Goal: Entertainment & Leisure: Consume media (video, audio)

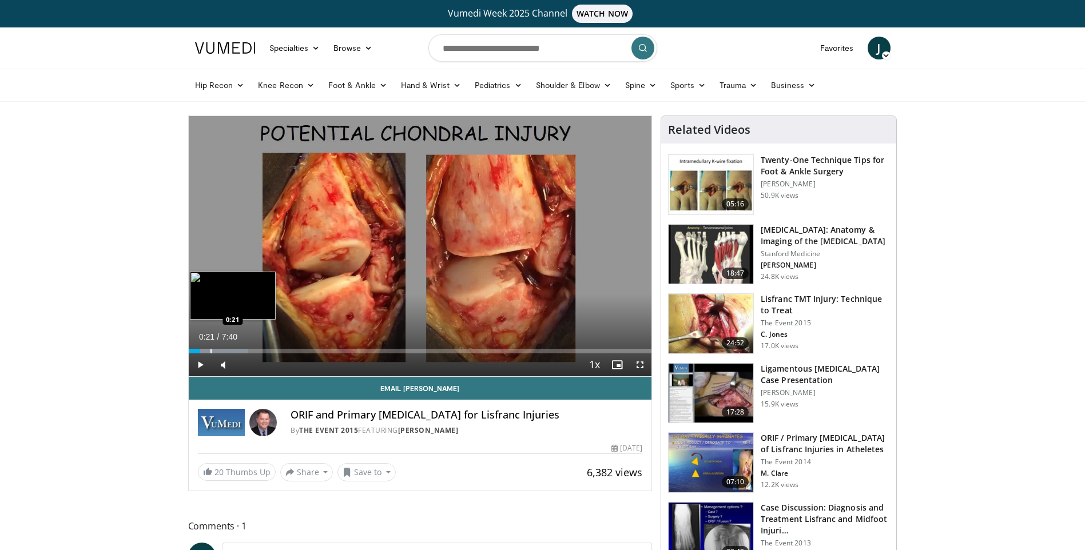
click at [210, 351] on div "Progress Bar" at bounding box center [210, 351] width 1 height 5
click at [222, 351] on div "Progress Bar" at bounding box center [222, 351] width 1 height 5
click at [235, 355] on div "0%" at bounding box center [254, 364] width 40 height 23
click at [256, 355] on div "58%" at bounding box center [254, 364] width 40 height 23
click at [245, 353] on div "25%" at bounding box center [254, 364] width 40 height 23
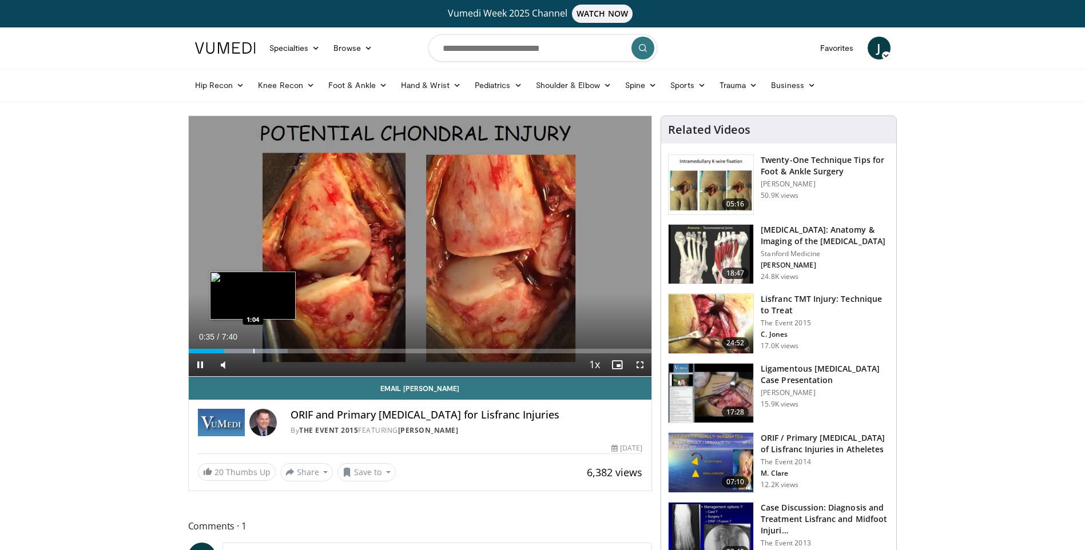
click at [254, 352] on div "Progress Bar" at bounding box center [253, 351] width 1 height 5
click at [269, 352] on div "Progress Bar" at bounding box center [269, 351] width 1 height 5
click at [282, 349] on div "Progress Bar" at bounding box center [281, 351] width 1 height 5
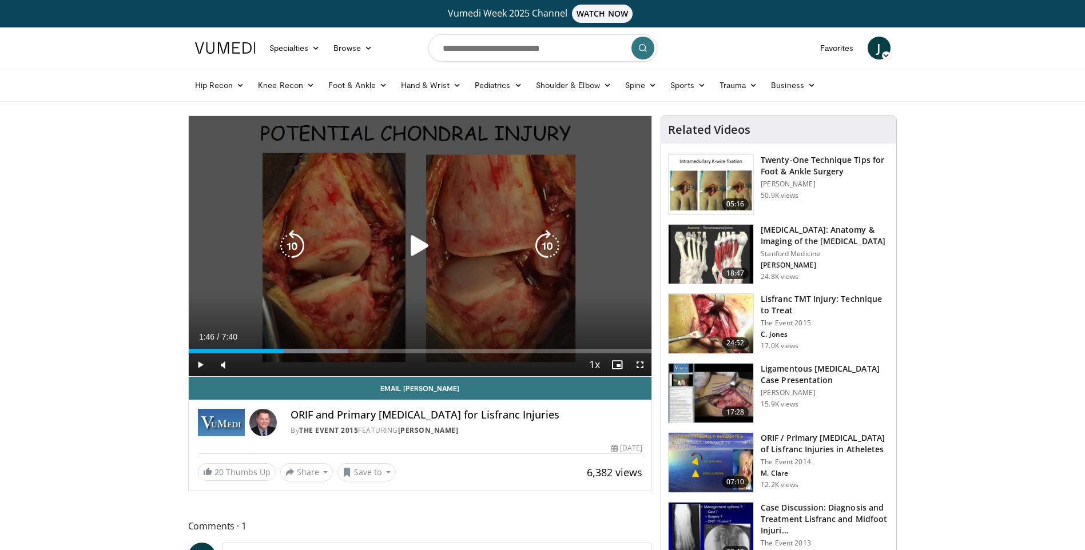
click at [0, 0] on div "Progress Bar" at bounding box center [0, 0] width 0 height 0
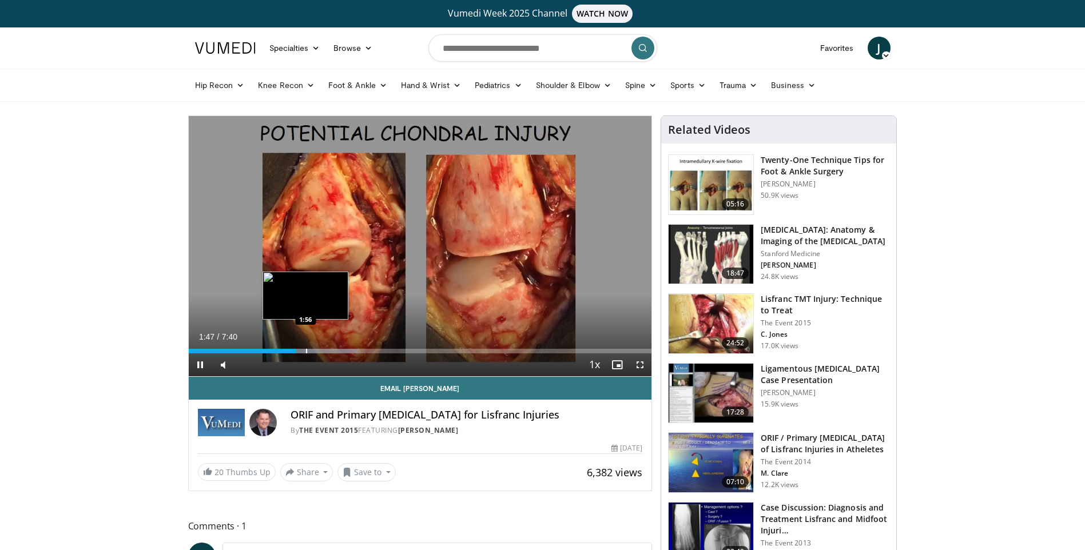
click at [306, 350] on div "Progress Bar" at bounding box center [306, 351] width 1 height 5
click at [328, 353] on div "Progress Bar" at bounding box center [328, 351] width 1 height 5
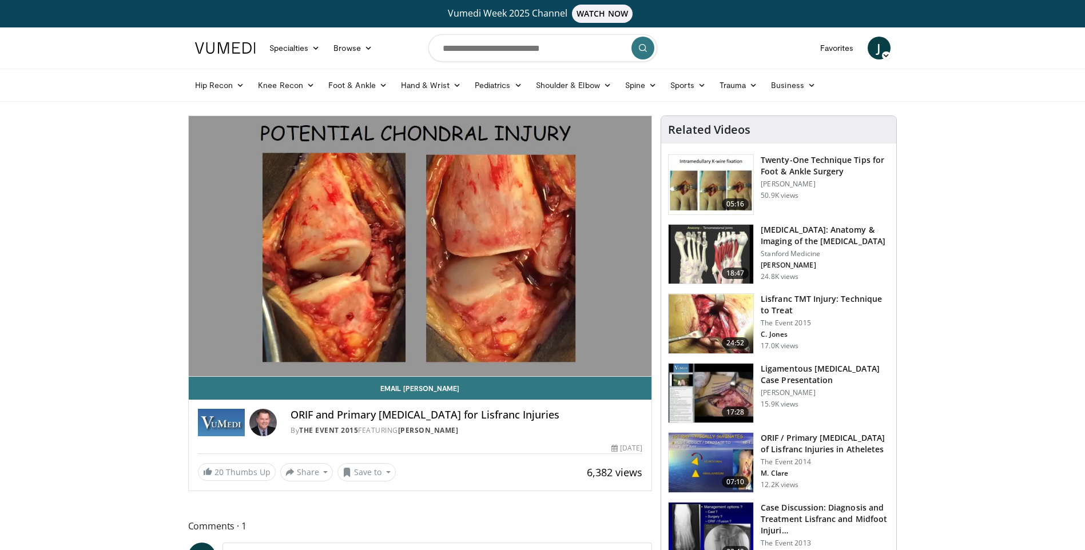
click at [341, 352] on video-js "**********" at bounding box center [420, 246] width 463 height 261
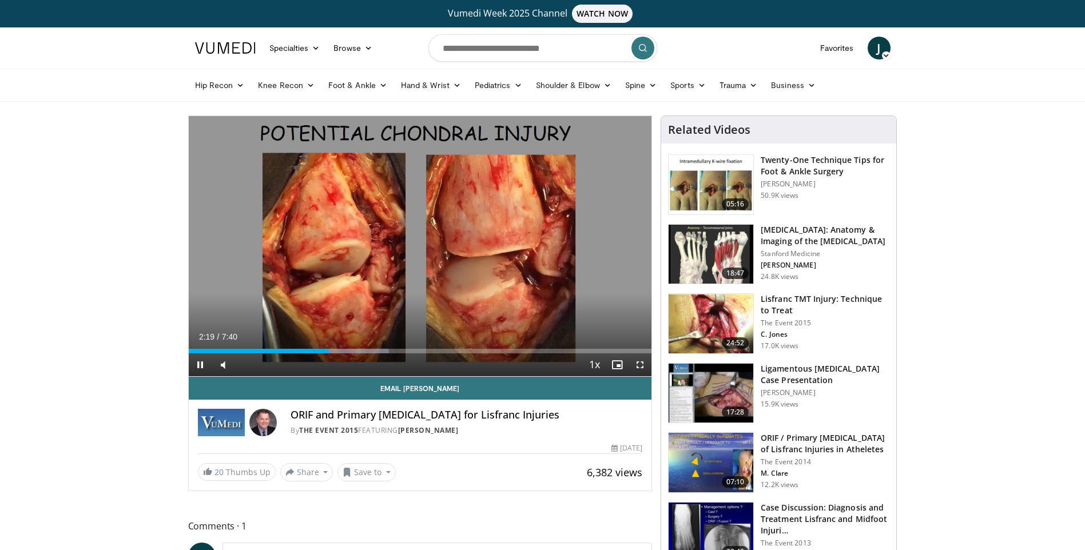
click at [355, 355] on div "Current Time 2:19 / Duration 7:40 Pause Skip Backward Skip Forward Mute 25% Loa…" at bounding box center [420, 364] width 463 height 23
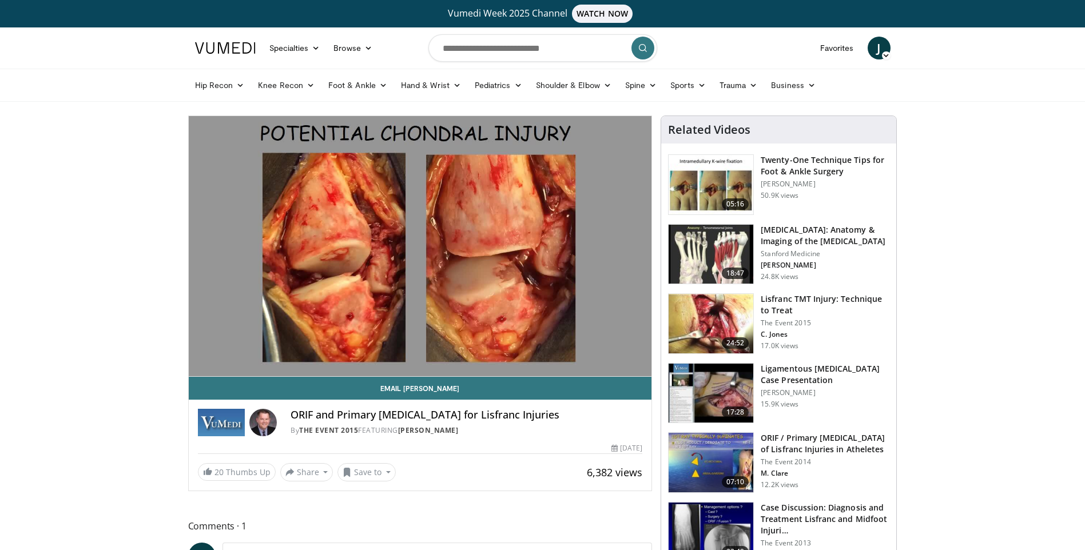
click at [355, 355] on div "10 seconds Tap to unmute" at bounding box center [420, 246] width 463 height 260
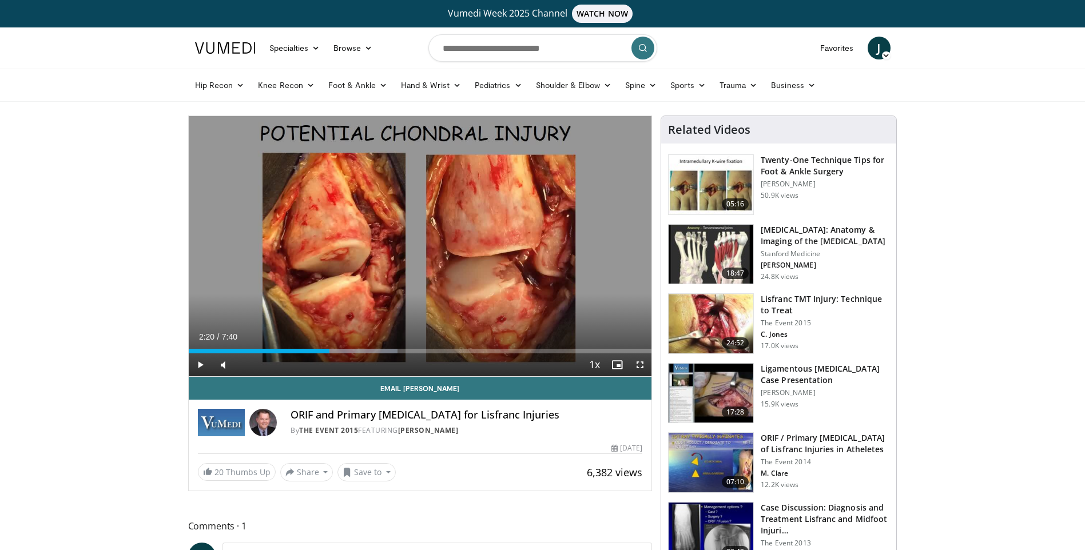
click at [355, 354] on div "Current Time 2:20 / Duration 7:40 Play Skip Backward Skip Forward Mute 25% Load…" at bounding box center [420, 364] width 463 height 23
click at [354, 351] on div "Loaded : 45.13% 2:20 2:45" at bounding box center [420, 351] width 463 height 5
click at [375, 352] on div "Progress Bar" at bounding box center [375, 351] width 1 height 5
click at [0, 0] on div "Progress Bar" at bounding box center [0, 0] width 0 height 0
click at [412, 352] on div "Progress Bar" at bounding box center [412, 351] width 1 height 5
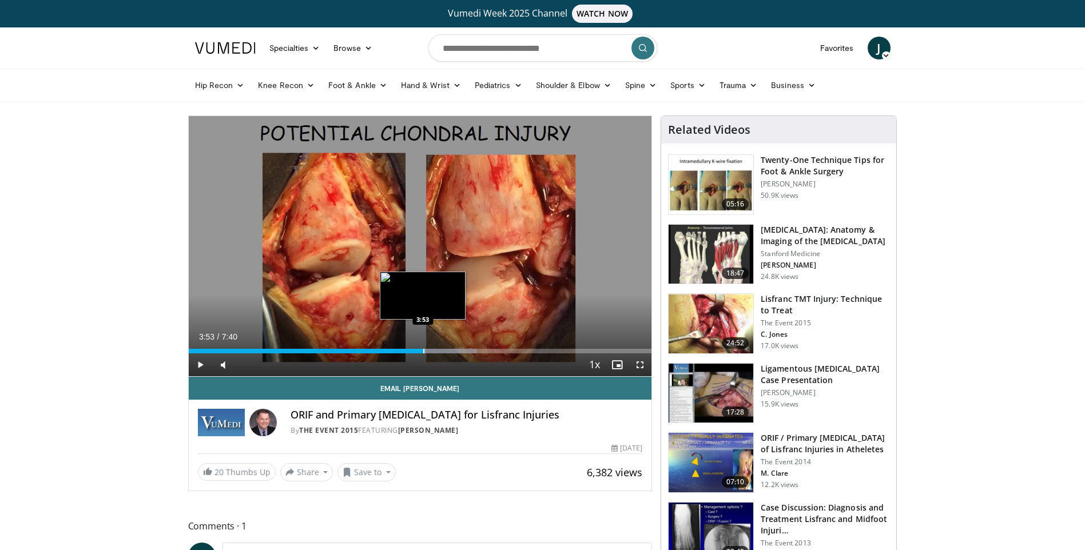
click at [423, 351] on div "Progress Bar" at bounding box center [423, 351] width 1 height 5
click at [436, 351] on div "Progress Bar" at bounding box center [435, 351] width 1 height 5
click at [448, 349] on div "Progress Bar" at bounding box center [448, 351] width 1 height 5
click at [461, 349] on div "Progress Bar" at bounding box center [460, 351] width 1 height 5
click at [197, 366] on span "Video Player" at bounding box center [200, 364] width 23 height 23
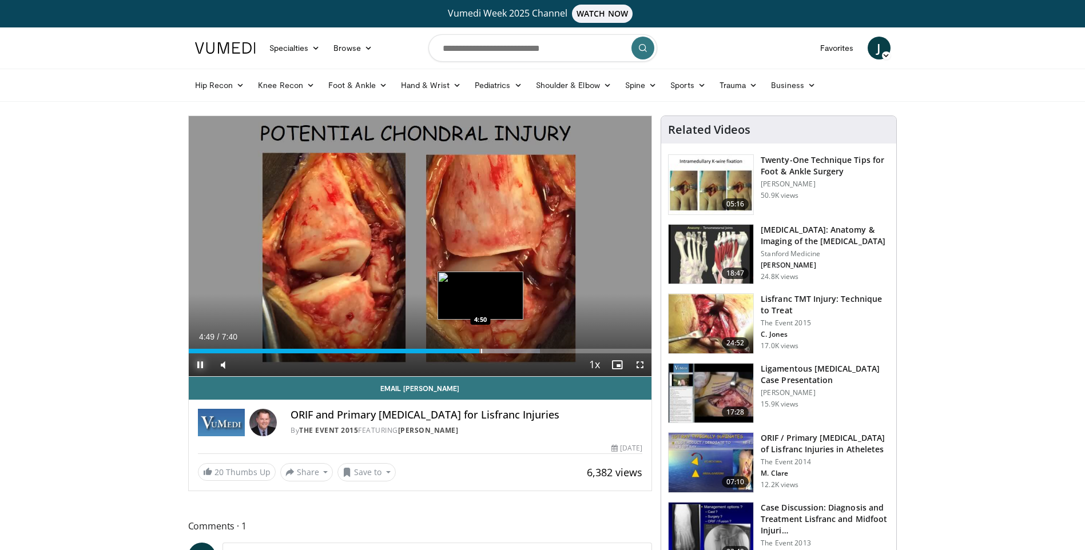
click at [481, 351] on div "Progress Bar" at bounding box center [481, 351] width 1 height 5
click at [498, 351] on div "Progress Bar" at bounding box center [498, 351] width 1 height 5
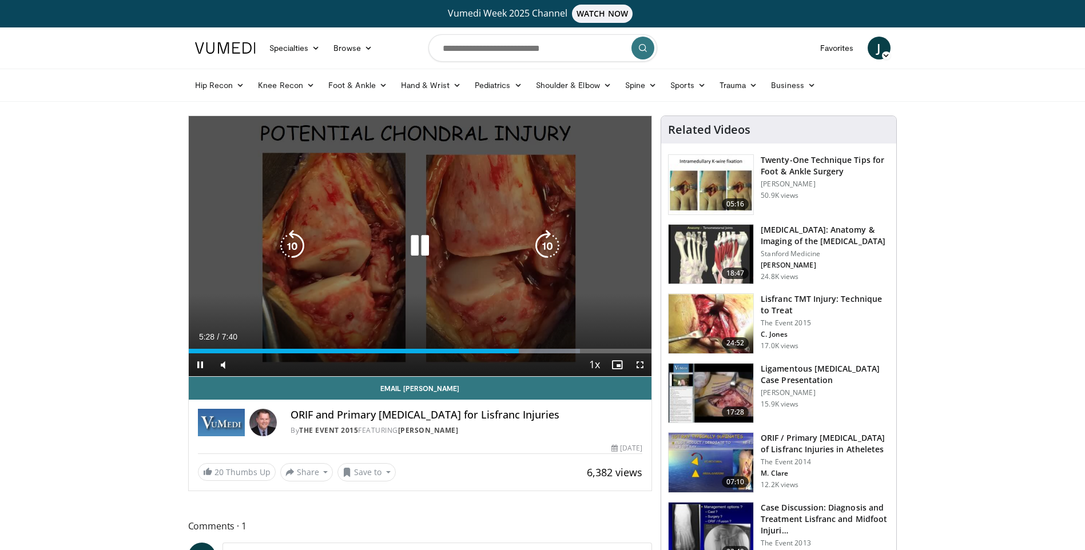
click at [421, 248] on icon "Video Player" at bounding box center [420, 246] width 32 height 32
click at [416, 248] on icon "Video Player" at bounding box center [420, 246] width 32 height 32
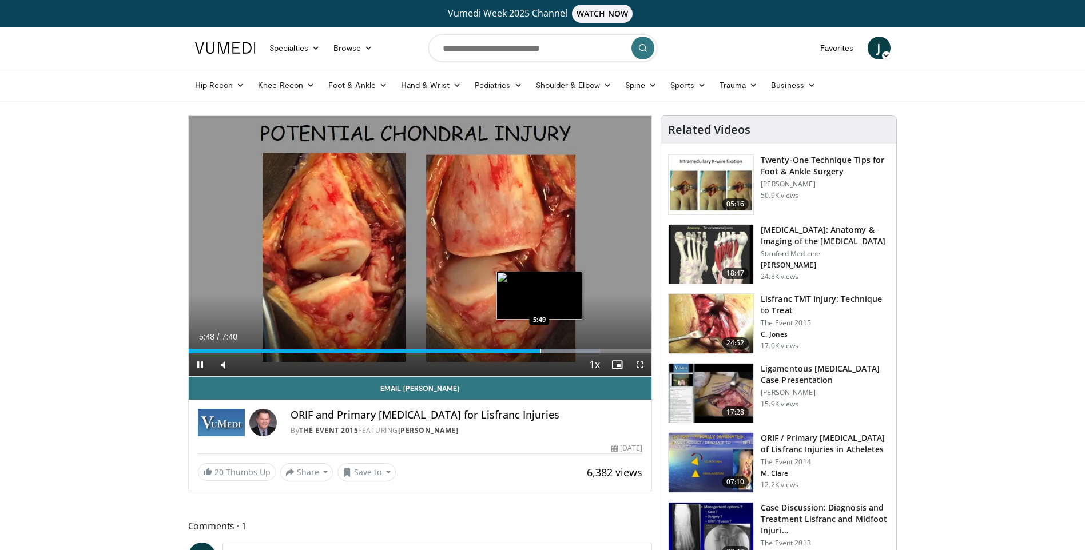
click at [540, 352] on div "Progress Bar" at bounding box center [540, 351] width 1 height 5
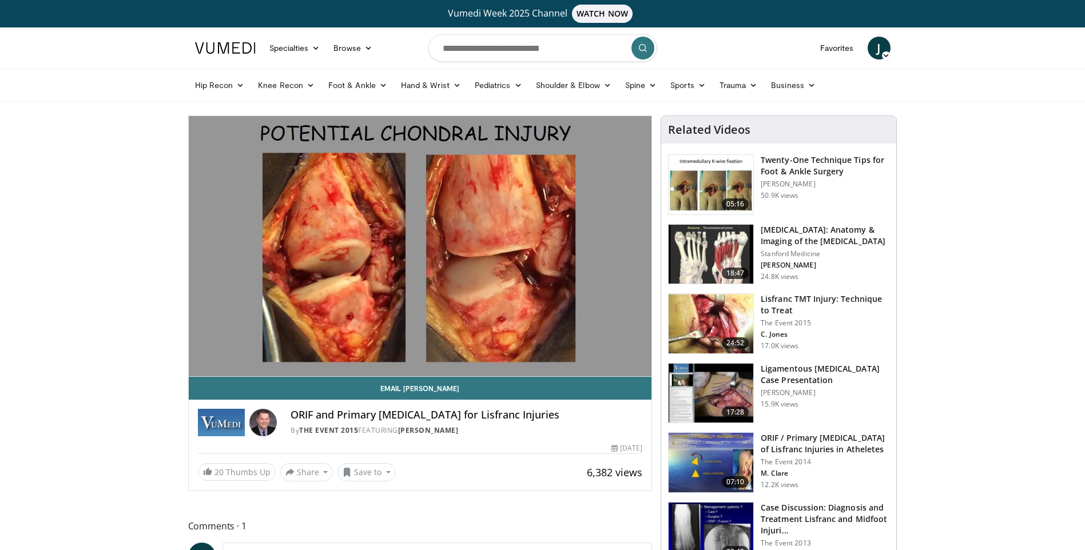
click at [543, 351] on video-js "**********" at bounding box center [420, 246] width 463 height 261
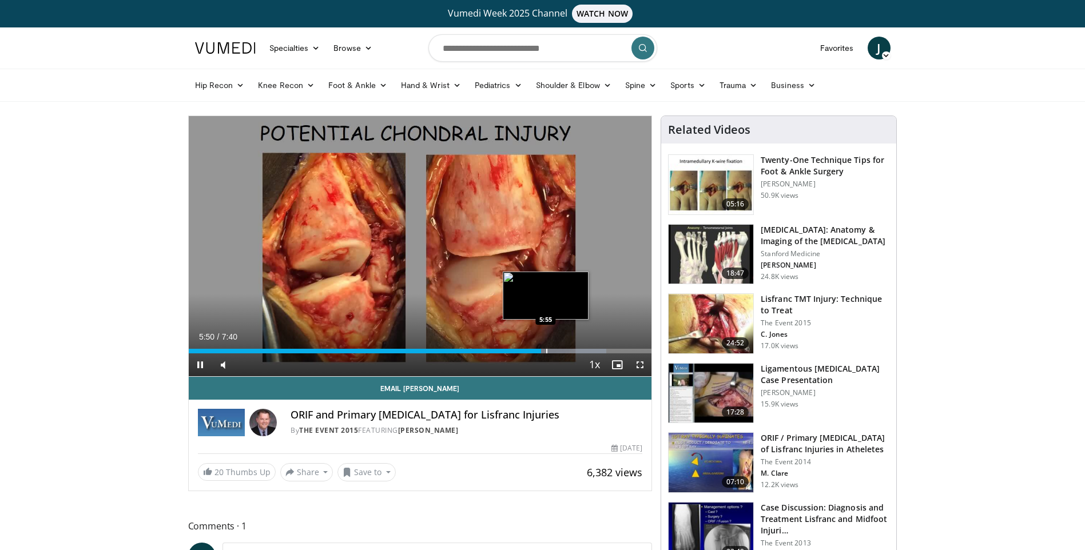
click at [546, 349] on div "Progress Bar" at bounding box center [546, 351] width 1 height 5
click at [551, 349] on div "Progress Bar" at bounding box center [551, 351] width 1 height 5
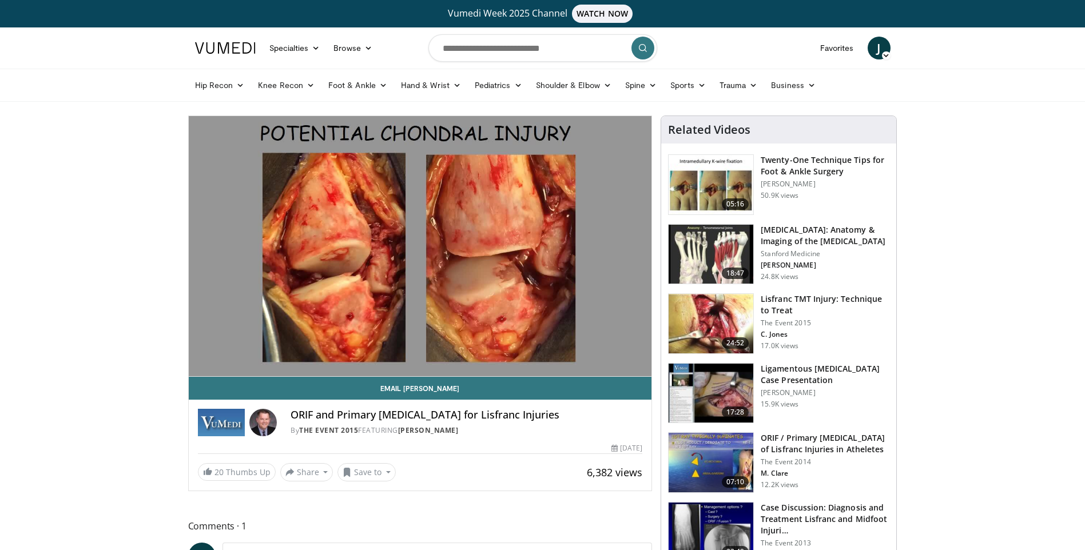
click at [558, 348] on div "10 seconds Tap to unmute" at bounding box center [420, 246] width 463 height 260
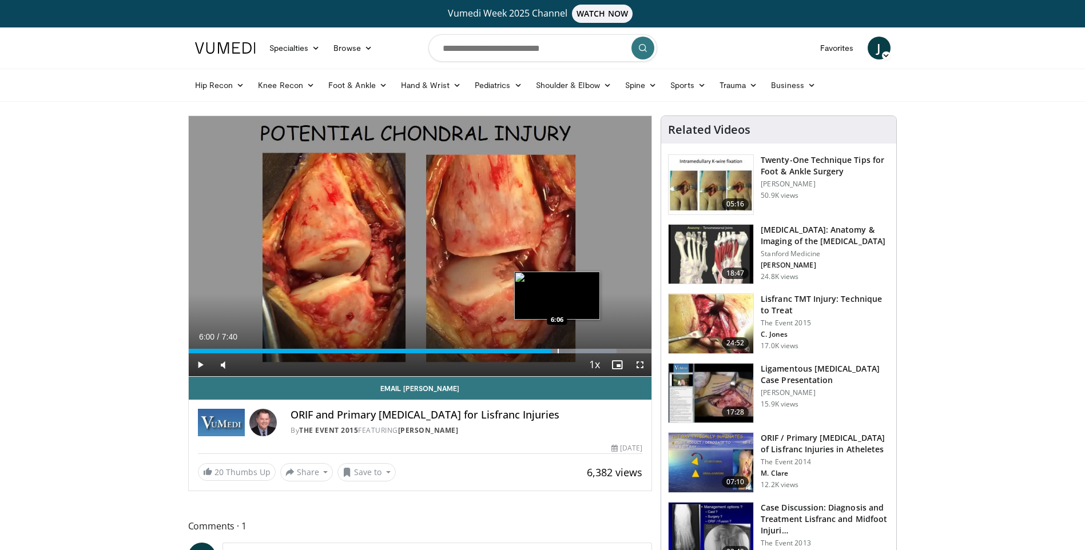
click at [558, 349] on div "Progress Bar" at bounding box center [558, 351] width 1 height 5
click at [567, 349] on div "Progress Bar" at bounding box center [567, 351] width 1 height 5
click at [577, 349] on div "Progress Bar" at bounding box center [577, 351] width 1 height 5
click at [586, 349] on div "Progress Bar" at bounding box center [586, 351] width 1 height 5
click at [600, 349] on div "Progress Bar" at bounding box center [600, 351] width 1 height 5
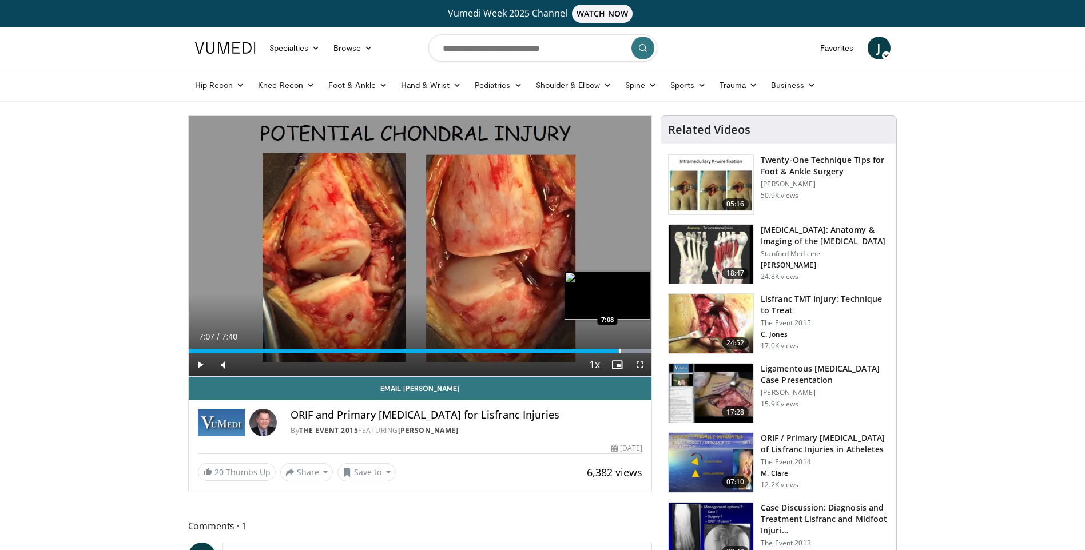
click at [619, 349] on div "Progress Bar" at bounding box center [619, 351] width 1 height 5
click at [631, 349] on div "Progress Bar" at bounding box center [631, 351] width 1 height 5
click at [712, 483] on img at bounding box center [710, 462] width 85 height 59
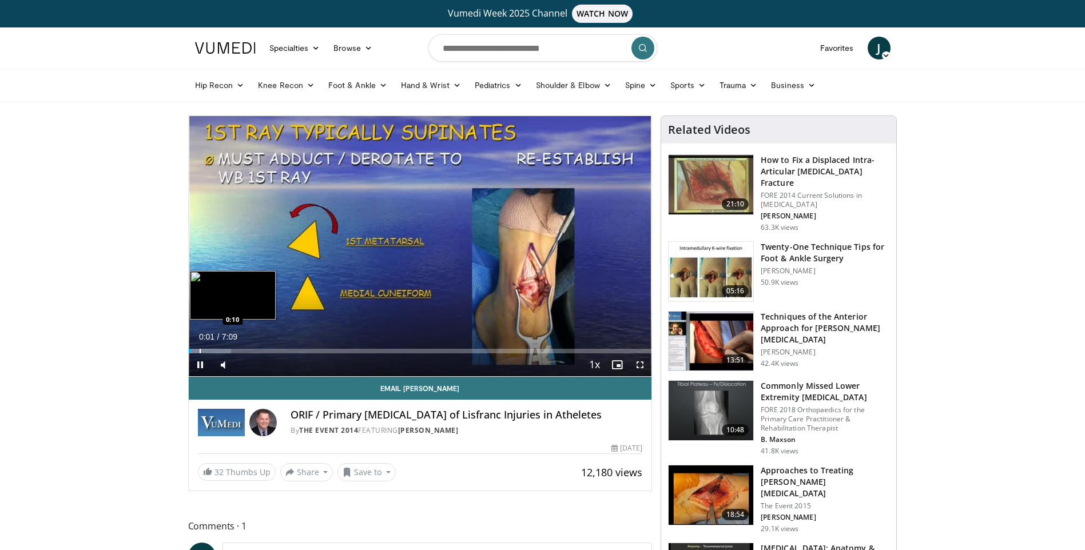
click at [200, 352] on div "Progress Bar" at bounding box center [200, 351] width 1 height 5
click at [211, 352] on div "Progress Bar" at bounding box center [211, 351] width 1 height 5
click at [228, 351] on div "Progress Bar" at bounding box center [228, 351] width 1 height 5
click at [247, 351] on div "Progress Bar" at bounding box center [247, 351] width 1 height 5
click at [266, 355] on div "Current Time 0:55 / Duration 7:09 Pause Skip Backward Skip Forward Mute Loaded …" at bounding box center [420, 364] width 463 height 23
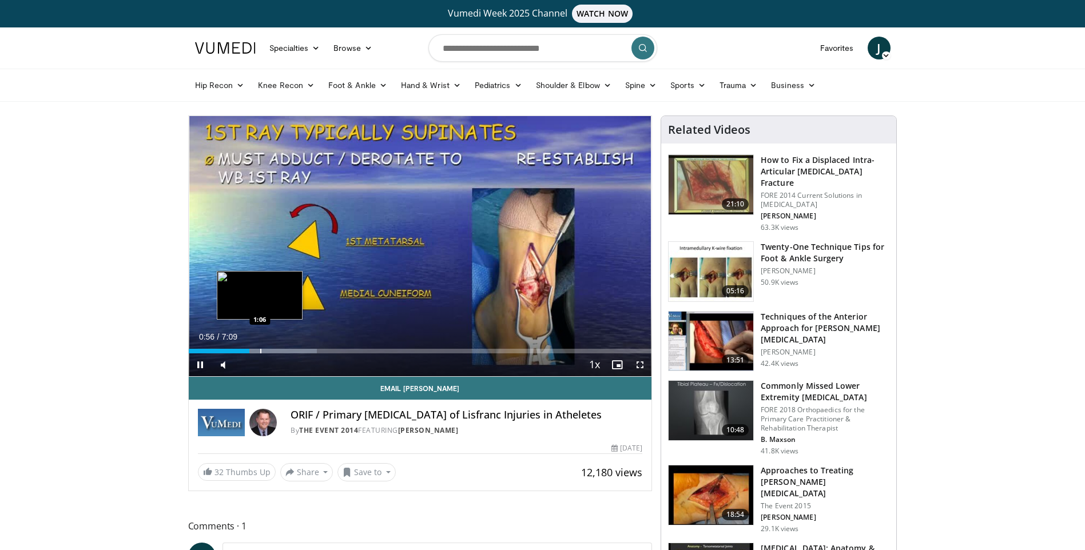
click at [260, 353] on div "Progress Bar" at bounding box center [260, 351] width 1 height 5
click at [274, 352] on div "Progress Bar" at bounding box center [274, 351] width 1 height 5
click at [288, 352] on div "Progress Bar" at bounding box center [288, 351] width 1 height 5
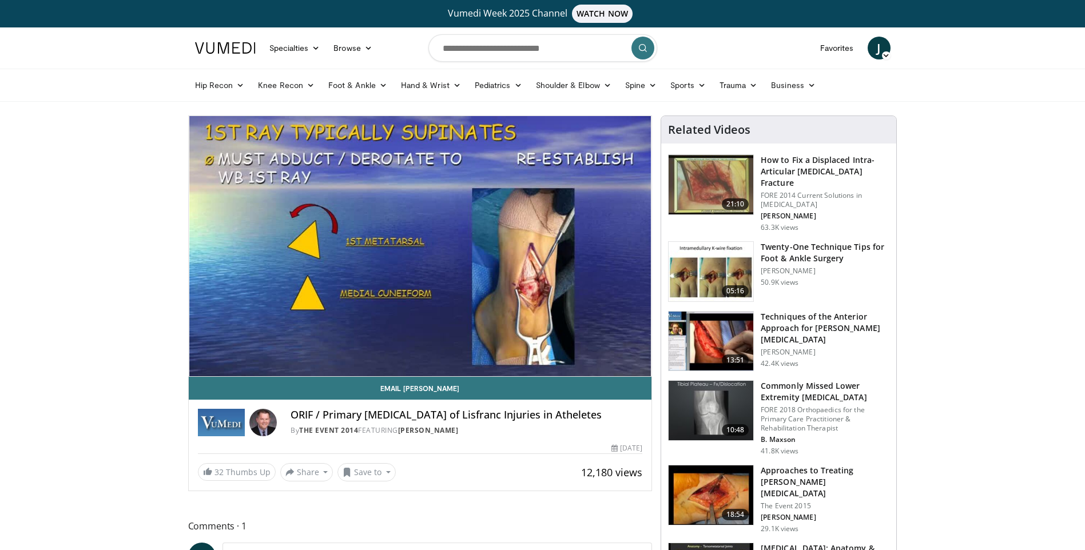
click at [297, 351] on div "10 seconds Tap to unmute" at bounding box center [420, 246] width 463 height 260
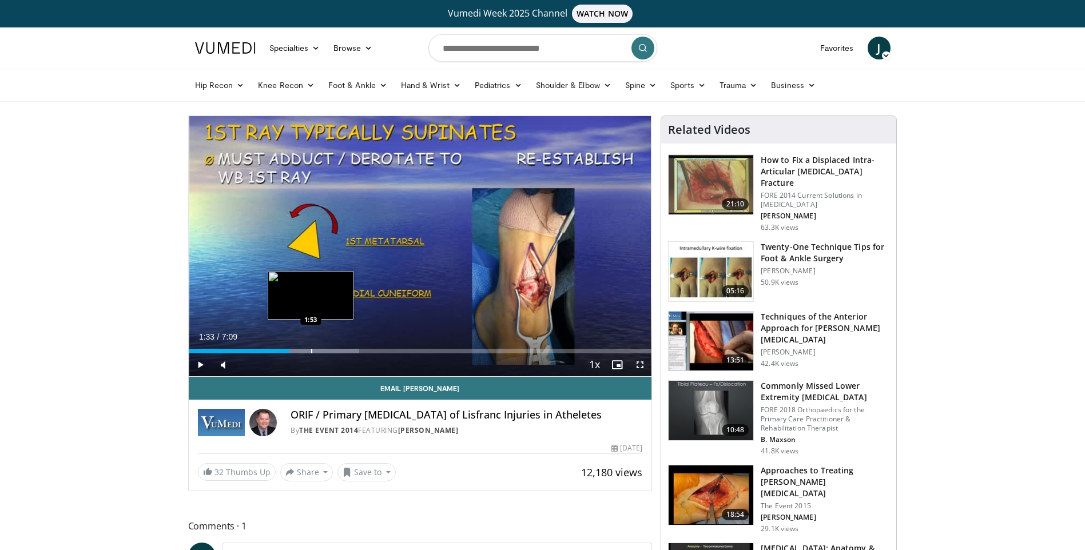
click at [311, 352] on div "Progress Bar" at bounding box center [311, 351] width 1 height 5
click at [324, 353] on div "Current Time 1:52 / Duration 7:09 Play Skip Backward Skip Forward Mute Loaded :…" at bounding box center [420, 364] width 463 height 23
click at [340, 354] on div "Current Time 1:52 / Duration 7:09 Play Skip Backward Skip Forward Mute Loaded :…" at bounding box center [420, 364] width 463 height 23
click at [342, 349] on div "Progress Bar" at bounding box center [342, 351] width 1 height 5
click at [361, 352] on div "Progress Bar" at bounding box center [361, 351] width 1 height 5
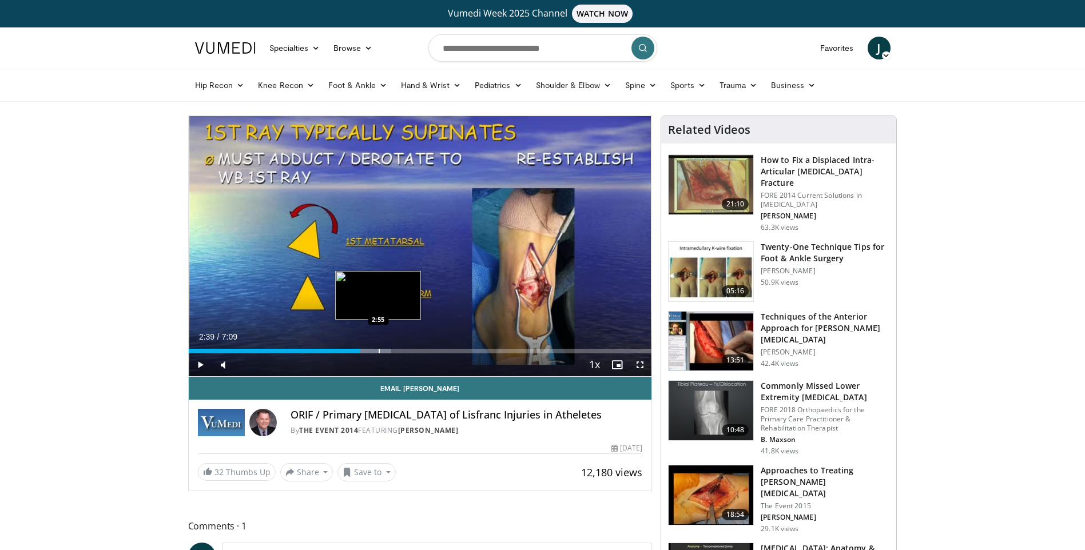
click at [379, 353] on div "Progress Bar" at bounding box center [379, 351] width 1 height 5
click at [395, 353] on div "Current Time 2:55 / Duration 7:09 Play Skip Backward Skip Forward Mute Loaded :…" at bounding box center [420, 364] width 463 height 23
click at [399, 353] on div "Progress Bar" at bounding box center [399, 351] width 1 height 5
click at [404, 352] on div "Progress Bar" at bounding box center [404, 351] width 1 height 5
click at [416, 351] on div "Progress Bar" at bounding box center [416, 351] width 1 height 5
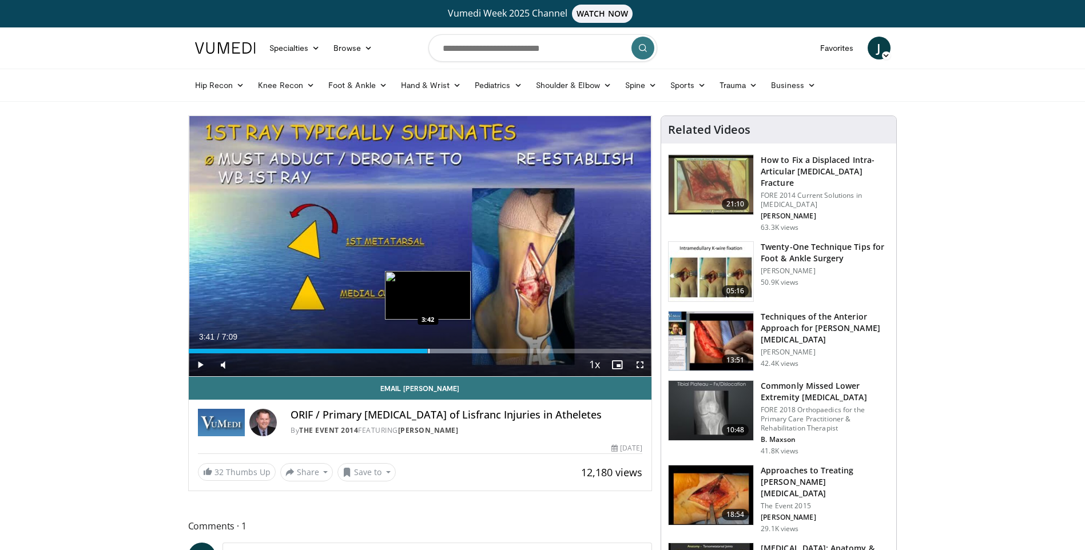
click at [428, 351] on div "Progress Bar" at bounding box center [428, 351] width 1 height 5
click at [443, 351] on div "Progress Bar" at bounding box center [443, 351] width 1 height 5
click at [454, 352] on div "Progress Bar" at bounding box center [454, 351] width 1 height 5
click at [464, 353] on div "Progress Bar" at bounding box center [464, 351] width 1 height 5
click at [483, 353] on div "Progress Bar" at bounding box center [483, 351] width 1 height 5
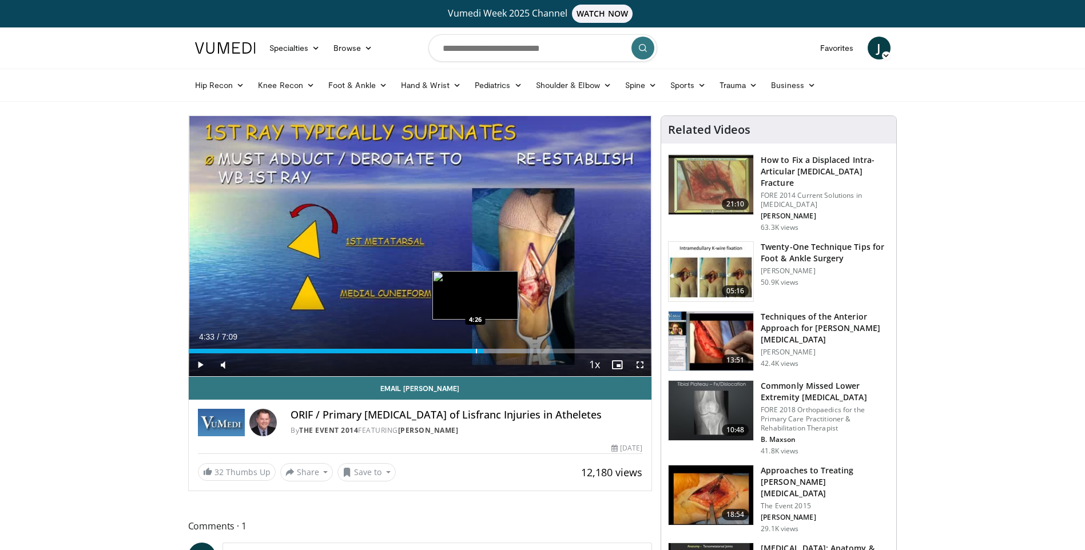
click at [476, 353] on div "Progress Bar" at bounding box center [476, 351] width 1 height 5
click at [465, 353] on div "Current Time 4:25 / Duration 7:09 Play Skip Backward Skip Forward Mute Loaded :…" at bounding box center [420, 364] width 463 height 23
click at [460, 351] on div "Progress Bar" at bounding box center [460, 351] width 1 height 5
click at [493, 349] on div "Progress Bar" at bounding box center [493, 351] width 1 height 5
click at [520, 351] on div "Progress Bar" at bounding box center [520, 351] width 1 height 5
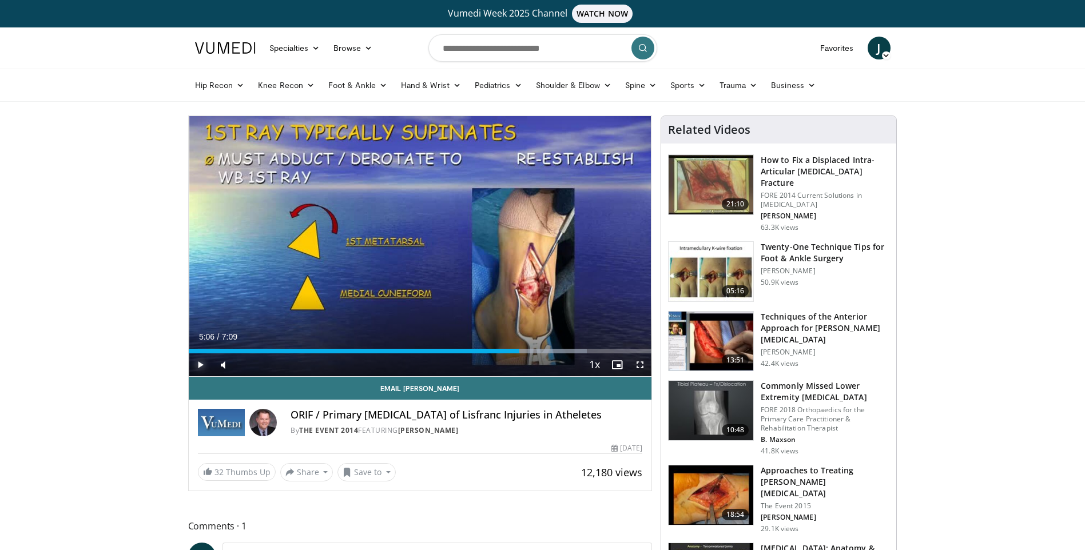
click at [198, 364] on span "Video Player" at bounding box center [200, 364] width 23 height 23
click at [559, 348] on div "Loaded : 92.25% 5:43 5:43" at bounding box center [420, 348] width 463 height 11
click at [575, 352] on div "Progress Bar" at bounding box center [575, 351] width 1 height 5
click at [591, 350] on div "Progress Bar" at bounding box center [590, 351] width 1 height 5
click at [610, 352] on div "Progress Bar" at bounding box center [610, 351] width 1 height 5
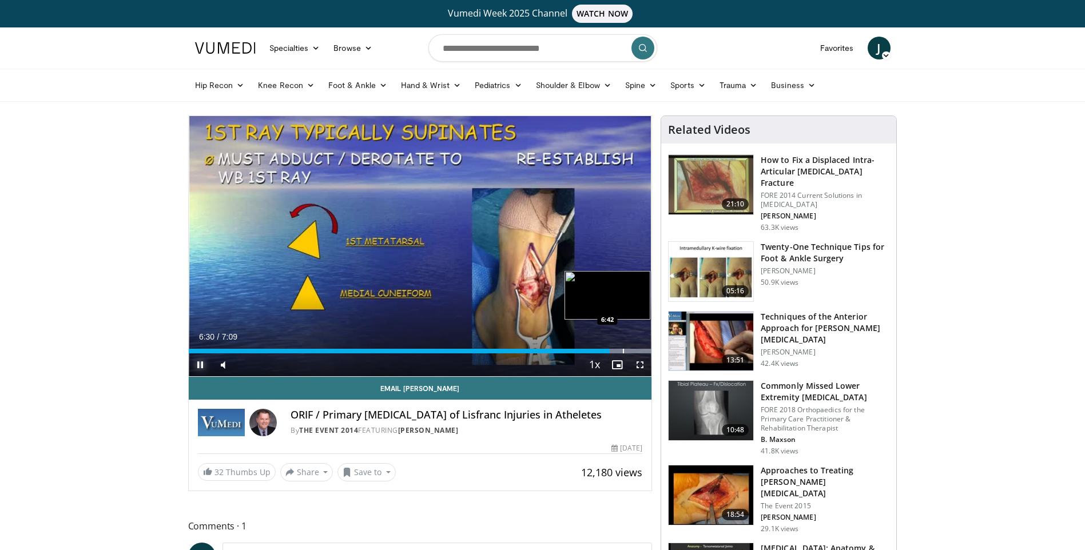
click at [623, 352] on div "Progress Bar" at bounding box center [623, 351] width 1 height 5
click at [631, 353] on span "Video Player" at bounding box center [639, 364] width 23 height 23
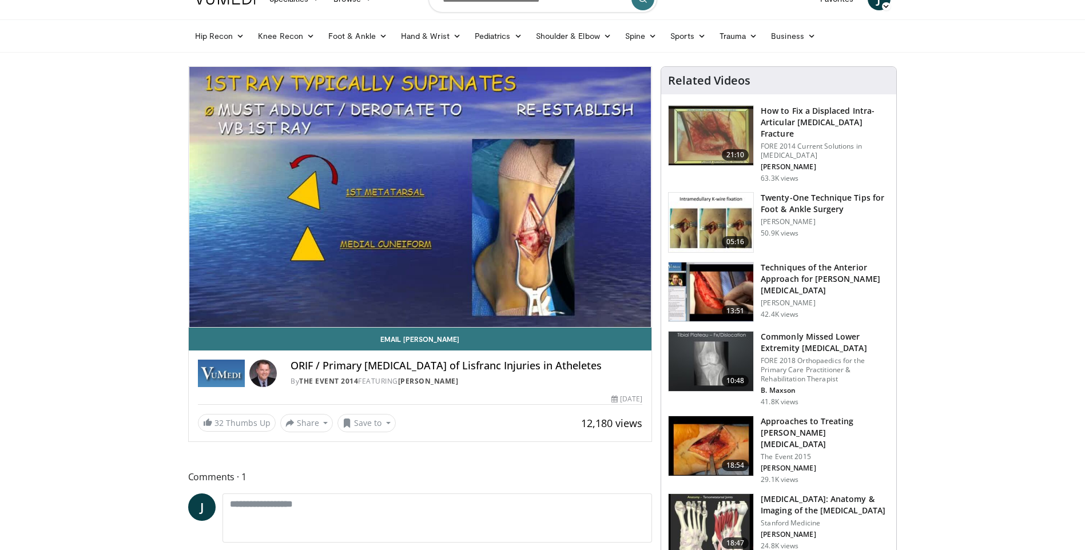
scroll to position [114, 0]
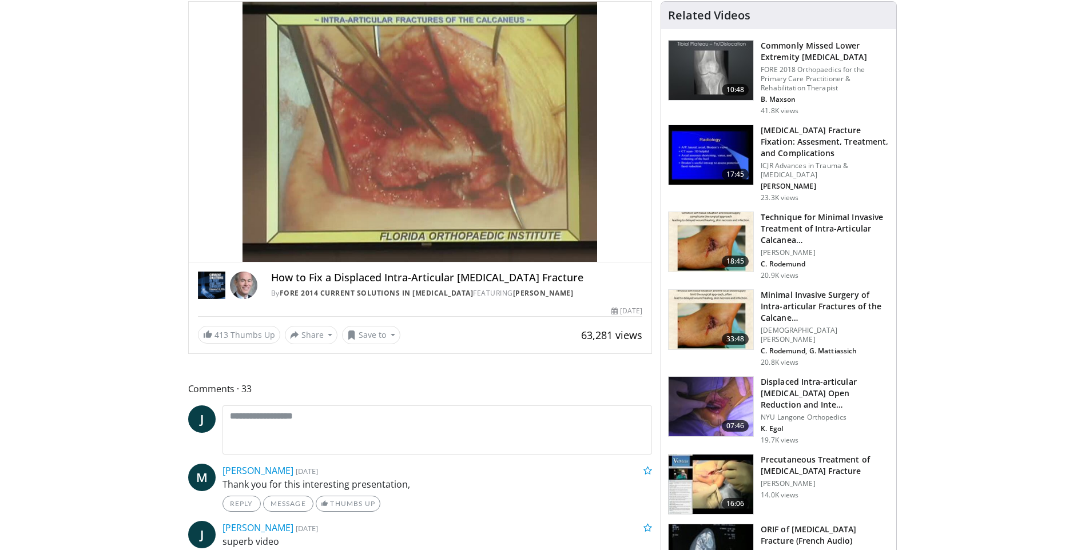
scroll to position [229, 0]
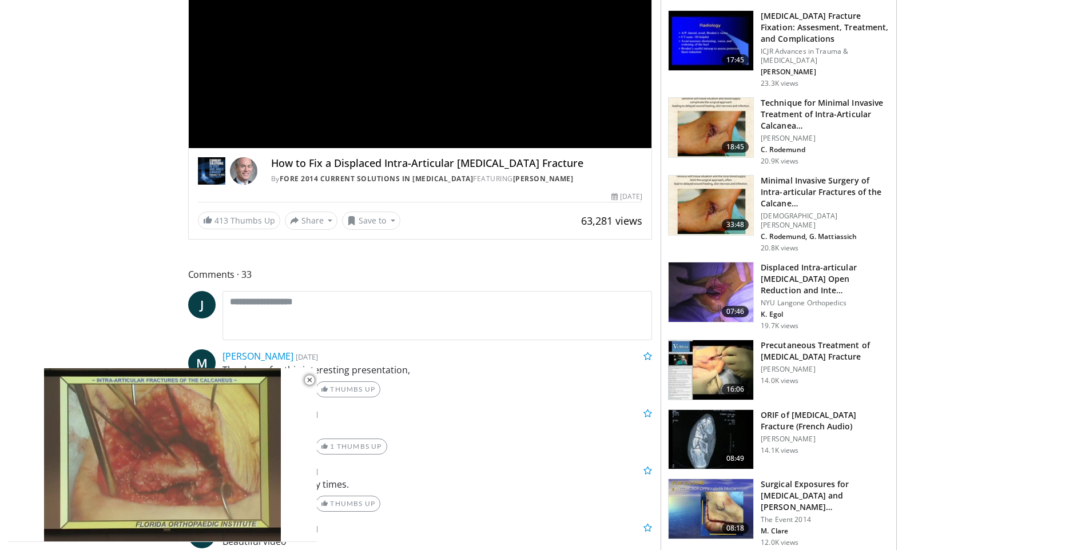
click at [722, 491] on img at bounding box center [710, 508] width 85 height 59
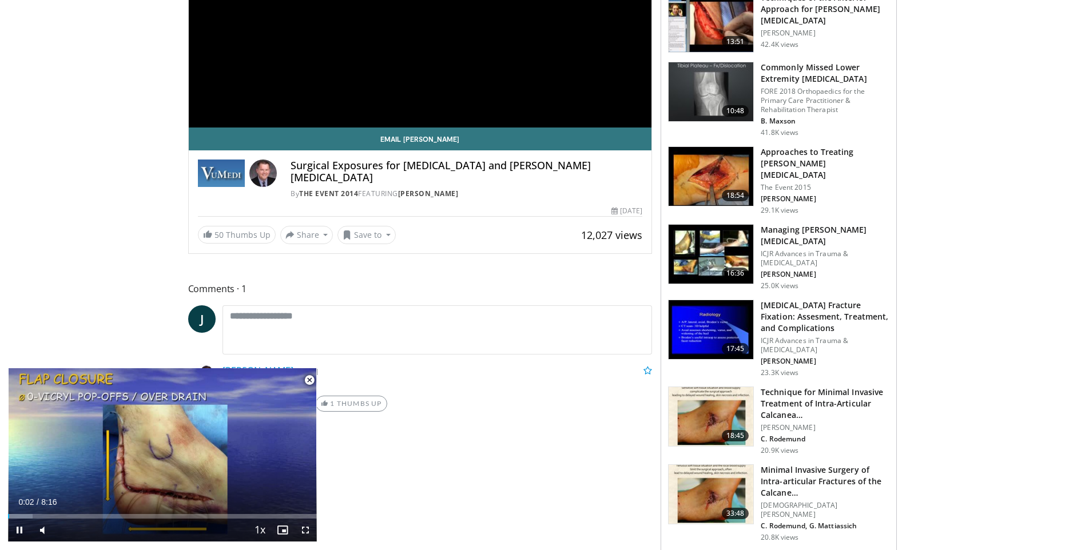
scroll to position [343, 0]
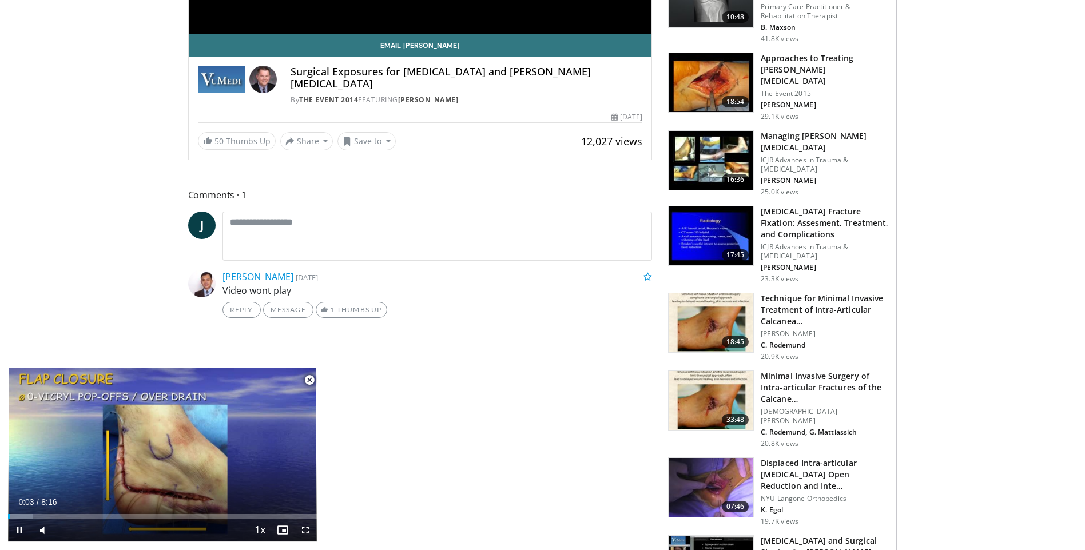
click at [310, 381] on span "Video Player" at bounding box center [309, 380] width 23 height 23
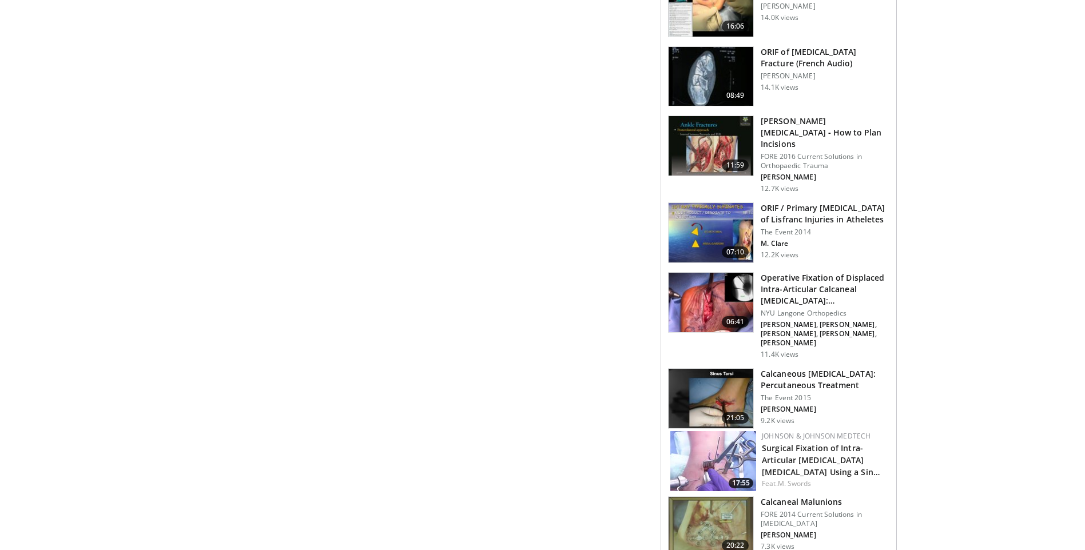
scroll to position [972, 0]
